Goal: Information Seeking & Learning: Learn about a topic

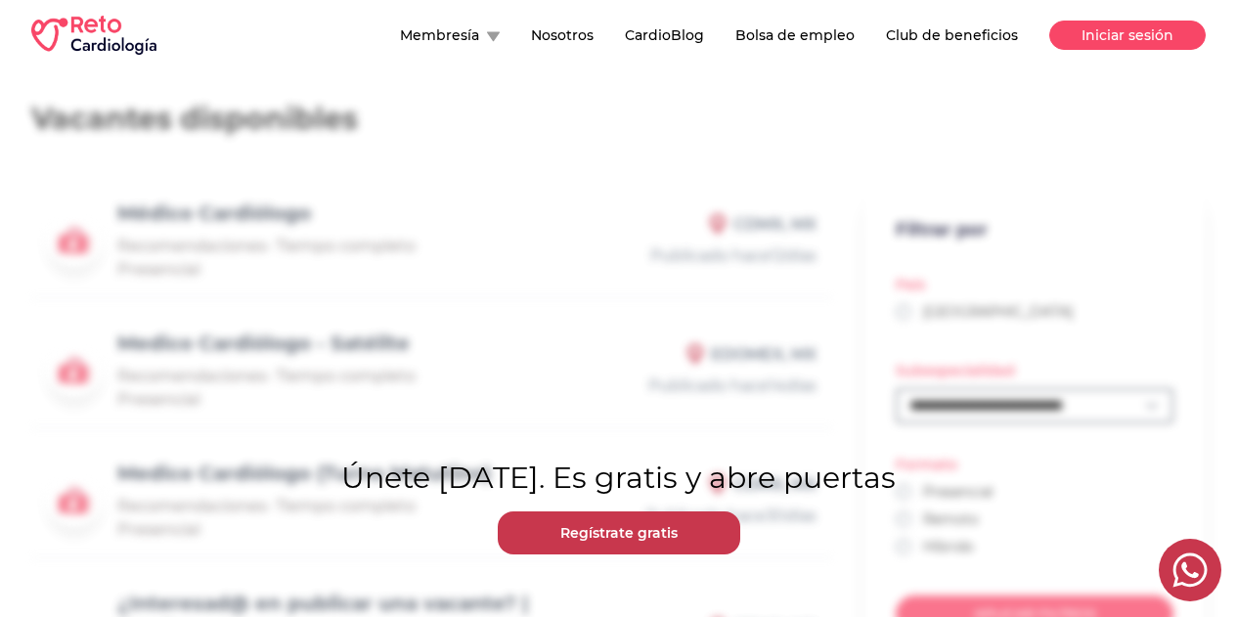
click at [1054, 34] on button "Iniciar sesión" at bounding box center [1128, 35] width 157 height 29
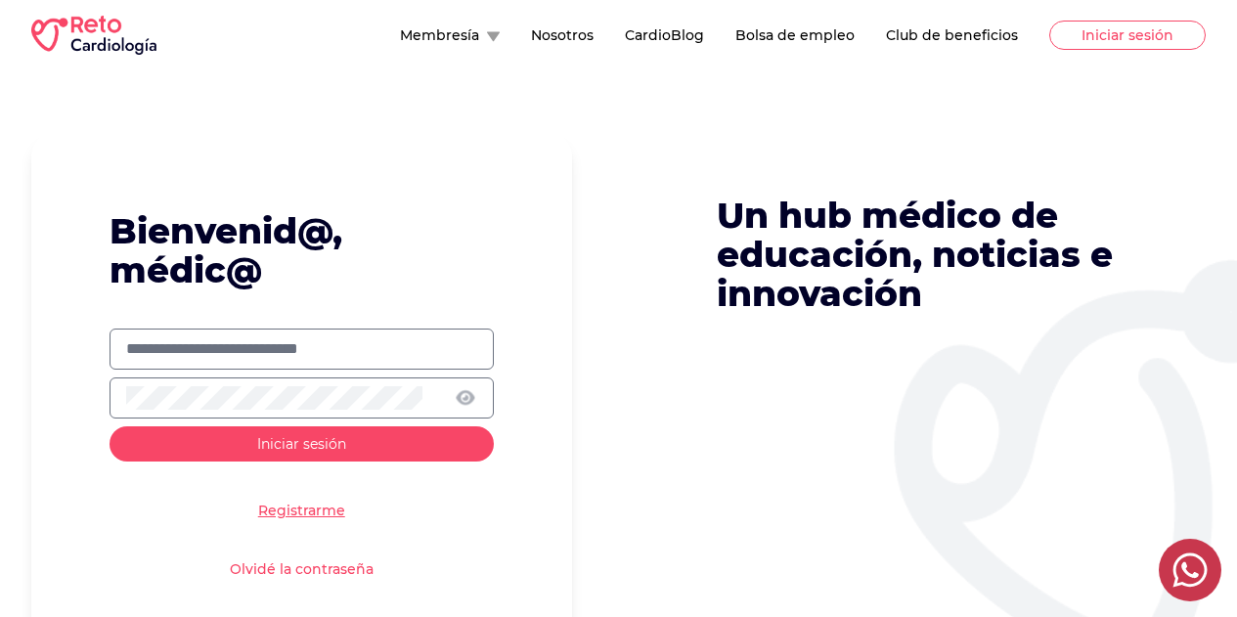
click at [309, 356] on input "text" at bounding box center [301, 348] width 351 height 23
type input "**********"
click at [275, 439] on span "Iniciar sesión" at bounding box center [301, 444] width 89 height 18
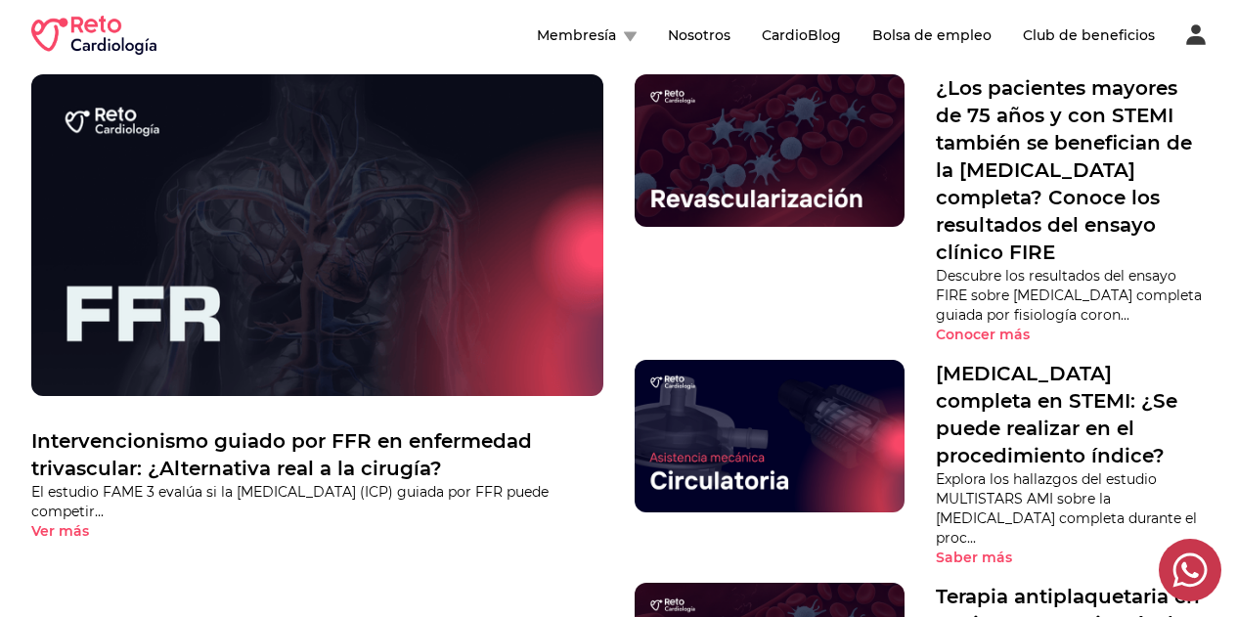
scroll to position [783, 0]
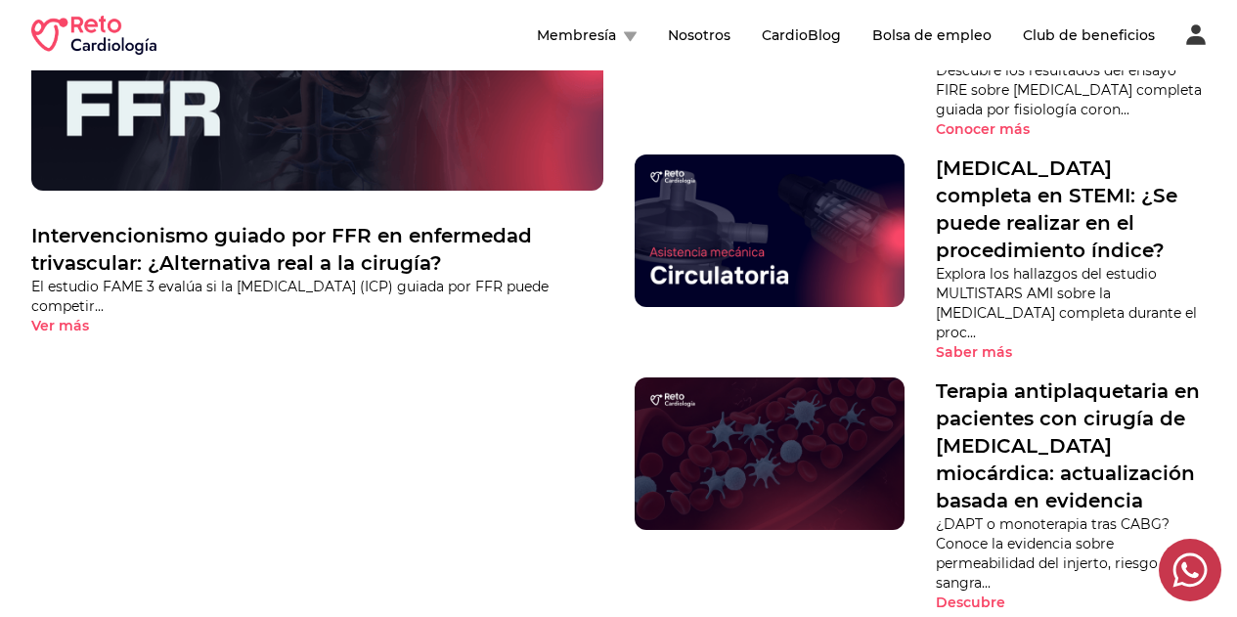
click at [874, 39] on button "Bolsa de empleo" at bounding box center [932, 35] width 119 height 20
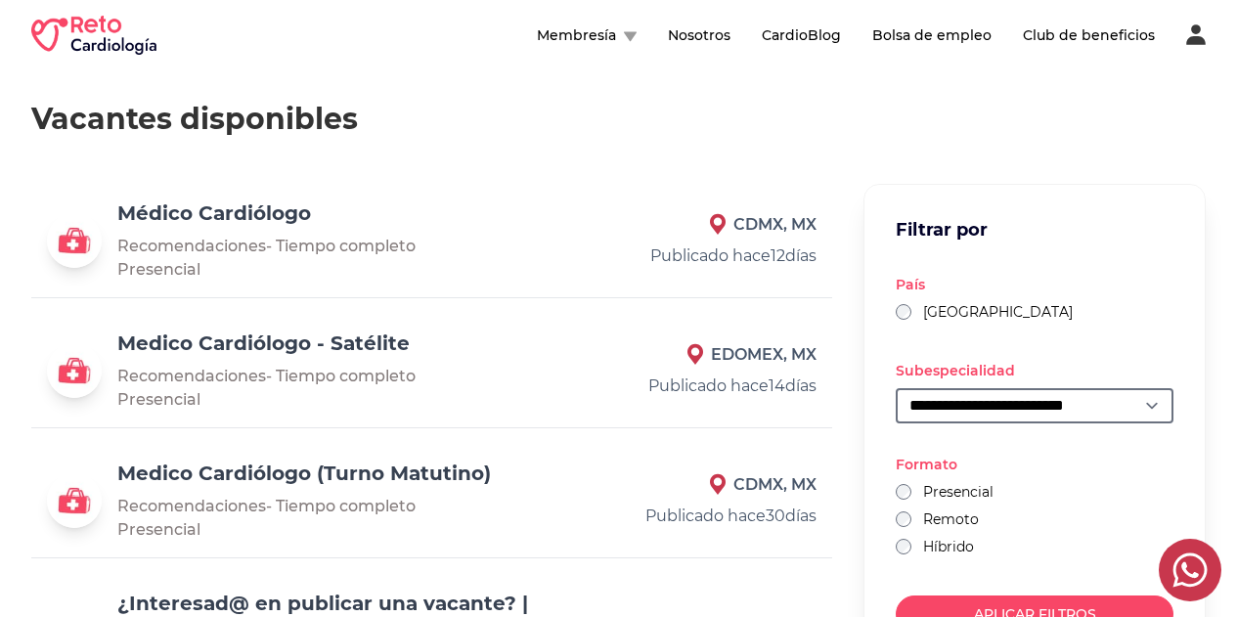
click at [265, 210] on link "Médico Cardiólogo" at bounding box center [214, 213] width 194 height 23
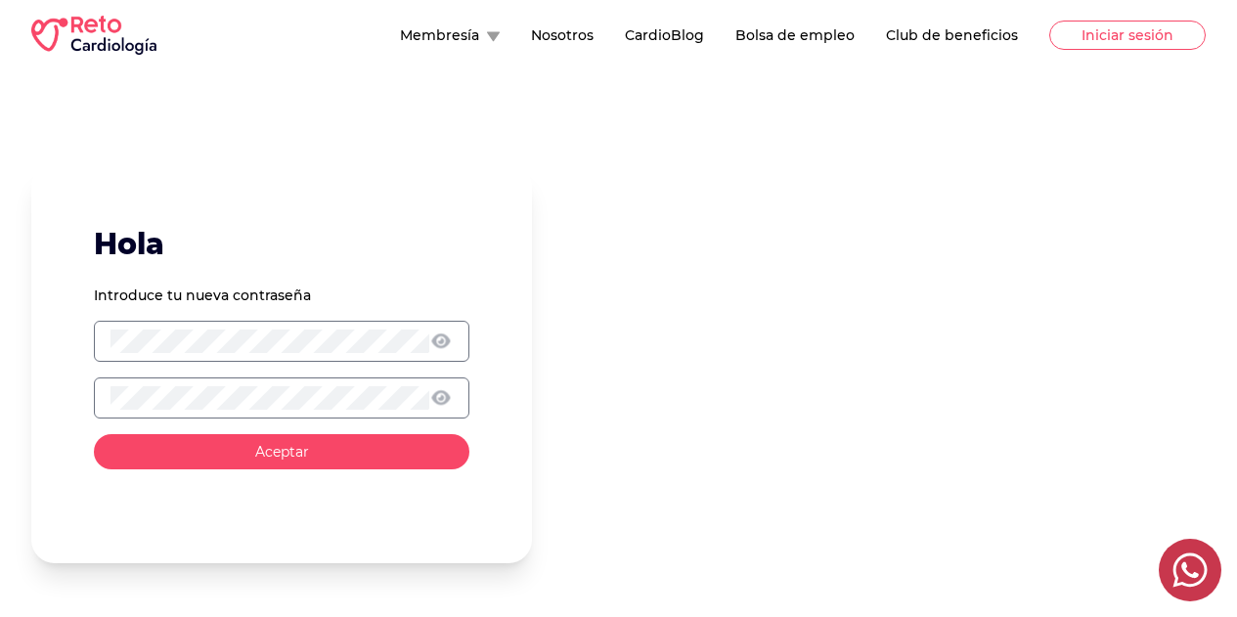
click at [316, 330] on div at bounding box center [282, 341] width 376 height 41
click at [453, 345] on icon at bounding box center [441, 342] width 22 height 18
drag, startPoint x: 470, startPoint y: 411, endPoint x: 364, endPoint y: 415, distance: 105.7
click at [453, 409] on div at bounding box center [441, 397] width 22 height 22
click at [348, 410] on div at bounding box center [282, 398] width 376 height 41
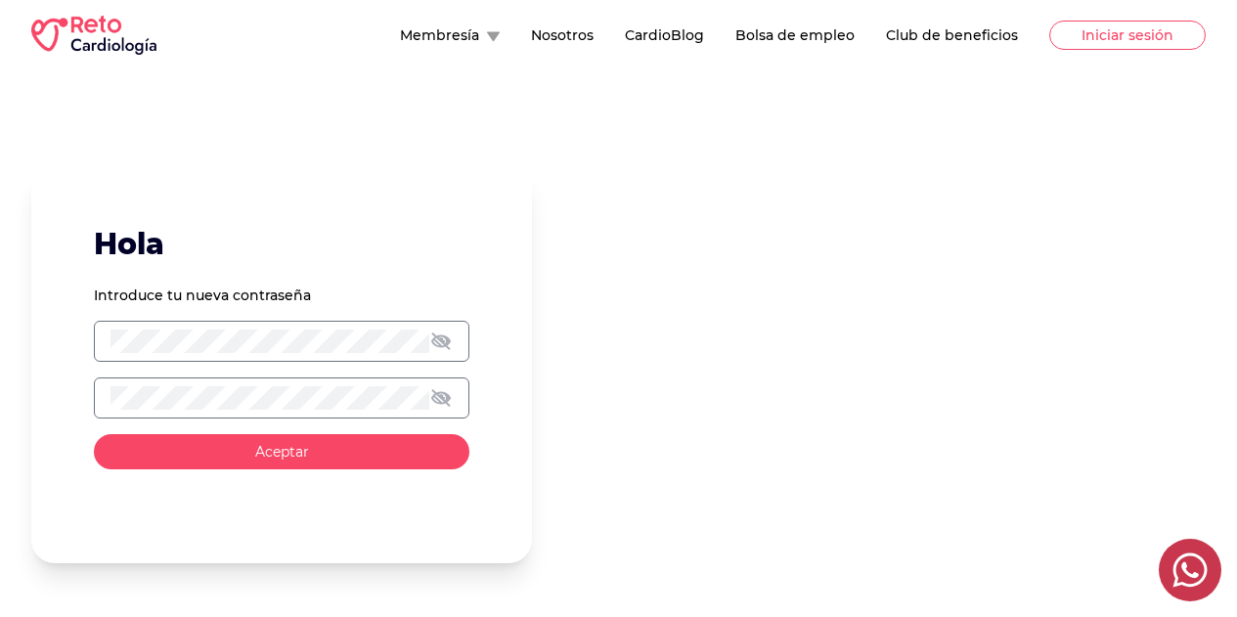
click at [360, 464] on button "Aceptar" at bounding box center [282, 451] width 376 height 35
